Goal: Transaction & Acquisition: Purchase product/service

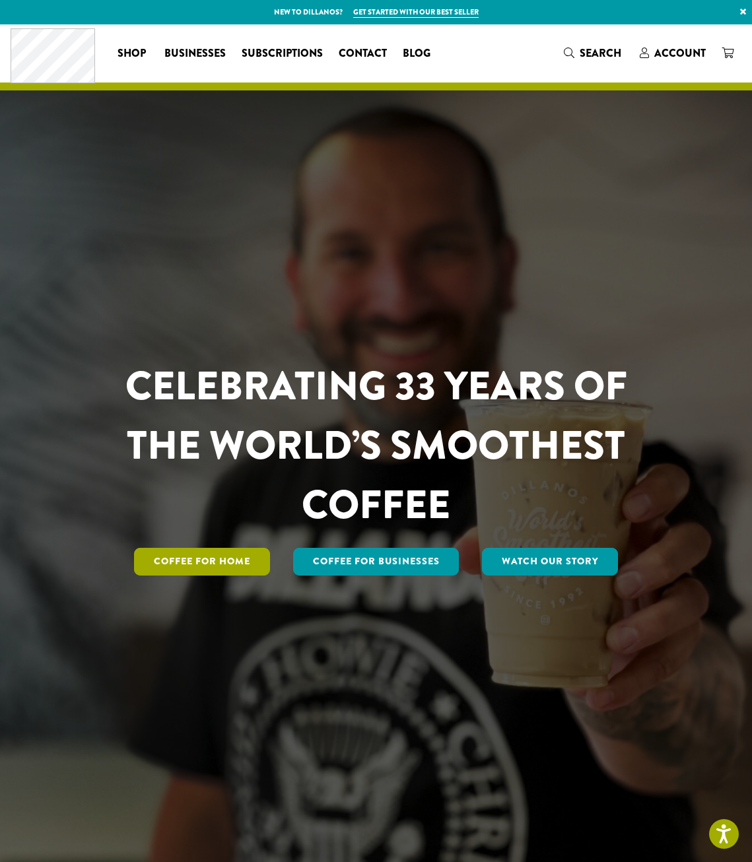
click at [211, 572] on link "Coffee for Home" at bounding box center [202, 562] width 136 height 28
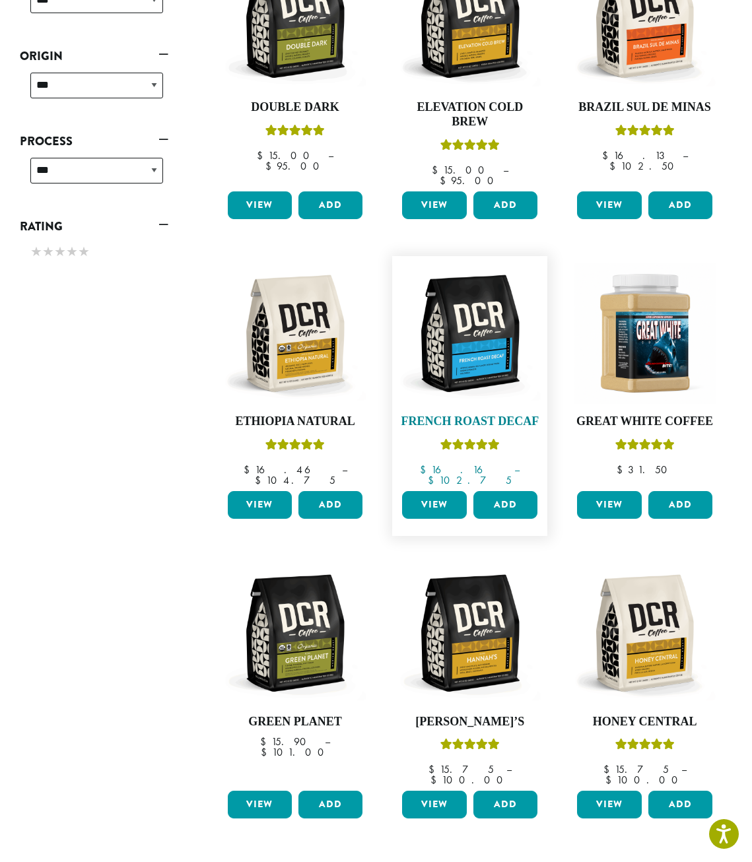
scroll to position [528, 0]
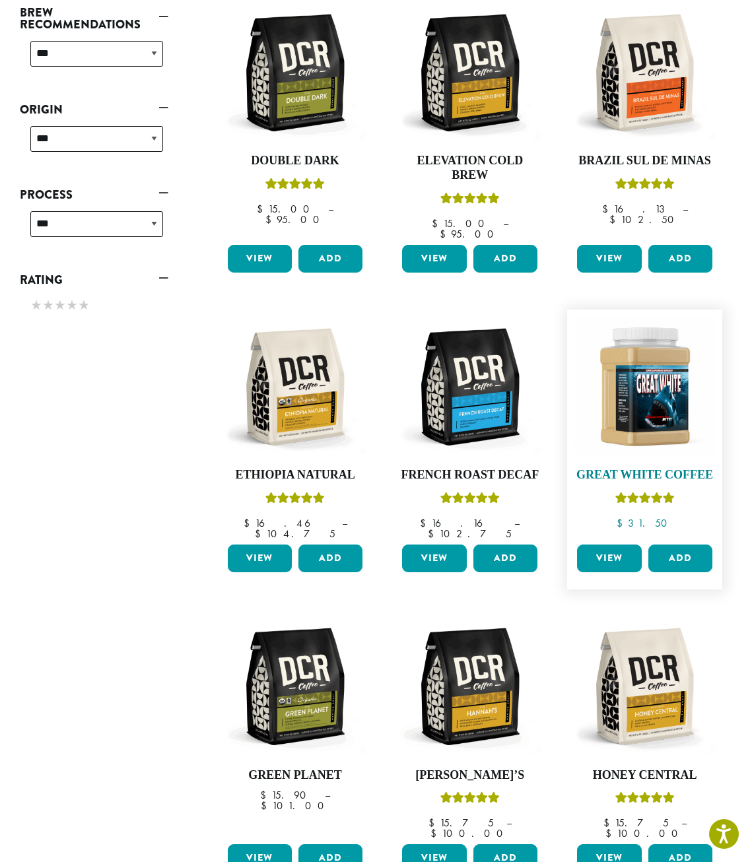
click at [640, 432] on img at bounding box center [645, 387] width 142 height 142
